Goal: Information Seeking & Learning: Compare options

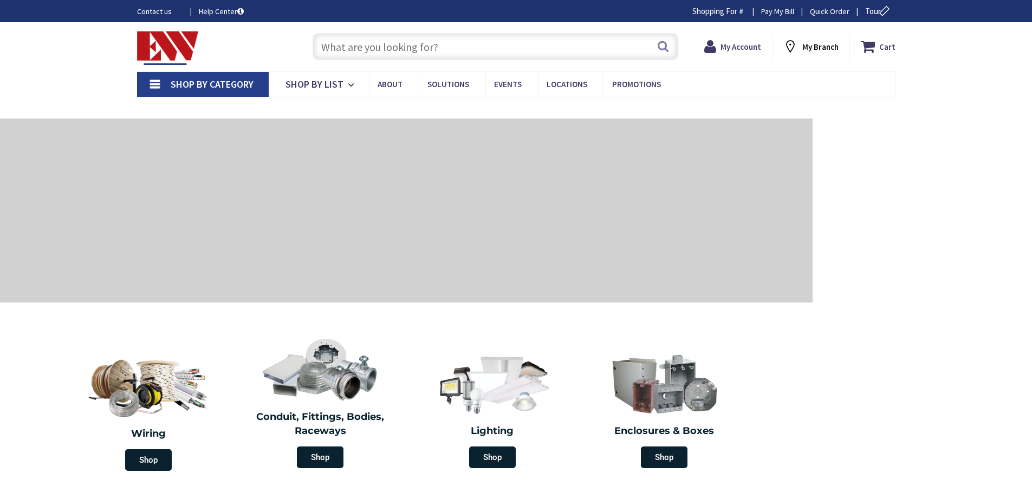
click at [356, 49] on input "text" at bounding box center [495, 46] width 366 height 27
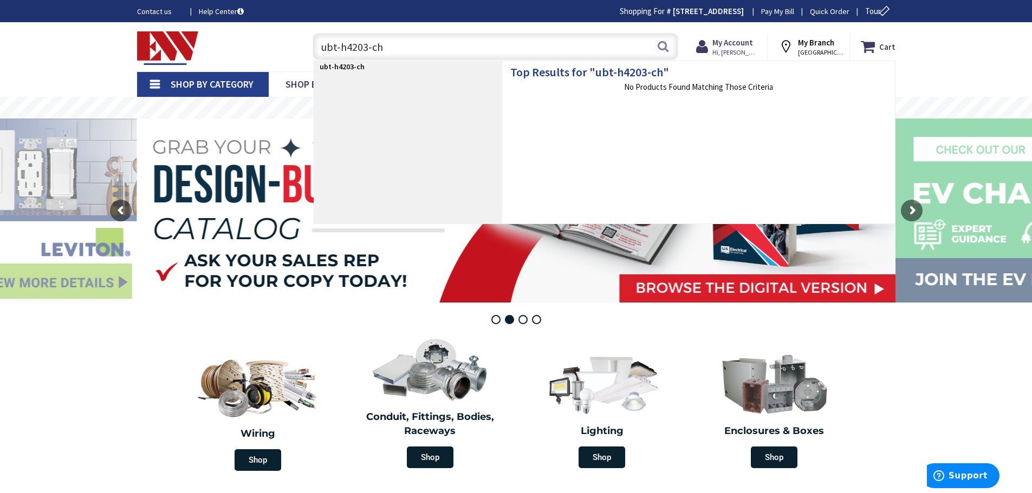
type input "ubt-h4203-ch"
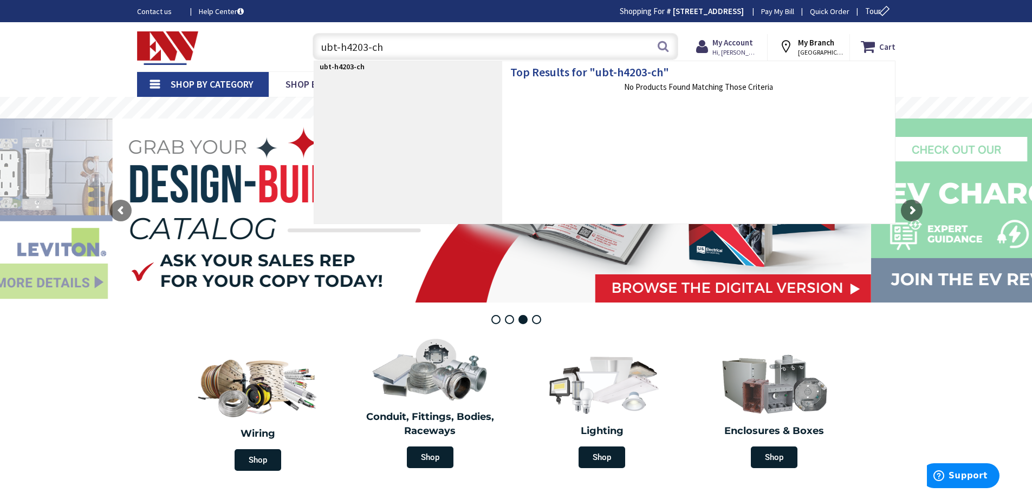
drag, startPoint x: 406, startPoint y: 39, endPoint x: 288, endPoint y: 45, distance: 117.7
click at [288, 45] on div "Toggle Nav ubt-h4203-ch ubt-h4203-ch Search Cart My Cart Close" at bounding box center [516, 47] width 774 height 36
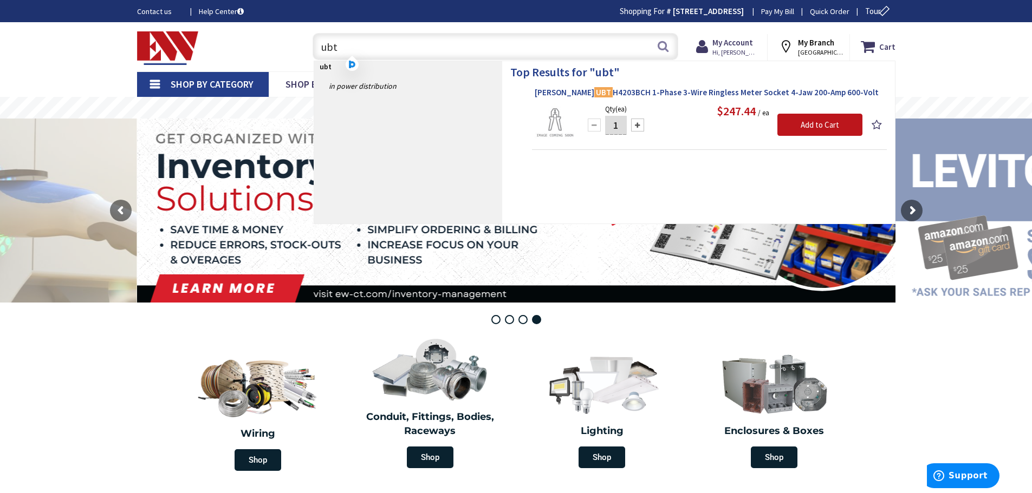
type input "ubt"
click at [608, 91] on span "Eaton UBT H4203BCH 1-Phase 3-Wire Ringless Meter Socket 4-Jaw 200-Amp 600-Volt" at bounding box center [709, 92] width 349 height 11
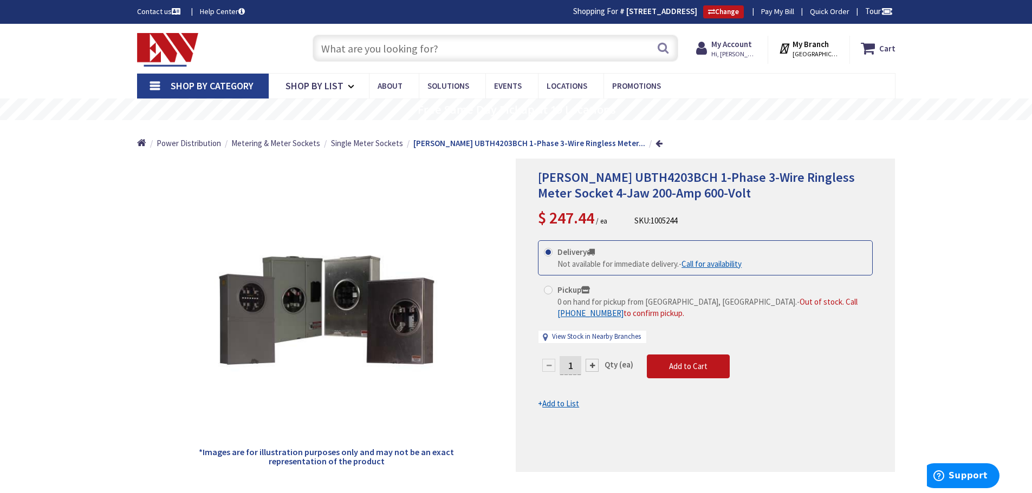
click at [191, 82] on span "Shop By Category" at bounding box center [212, 86] width 83 height 12
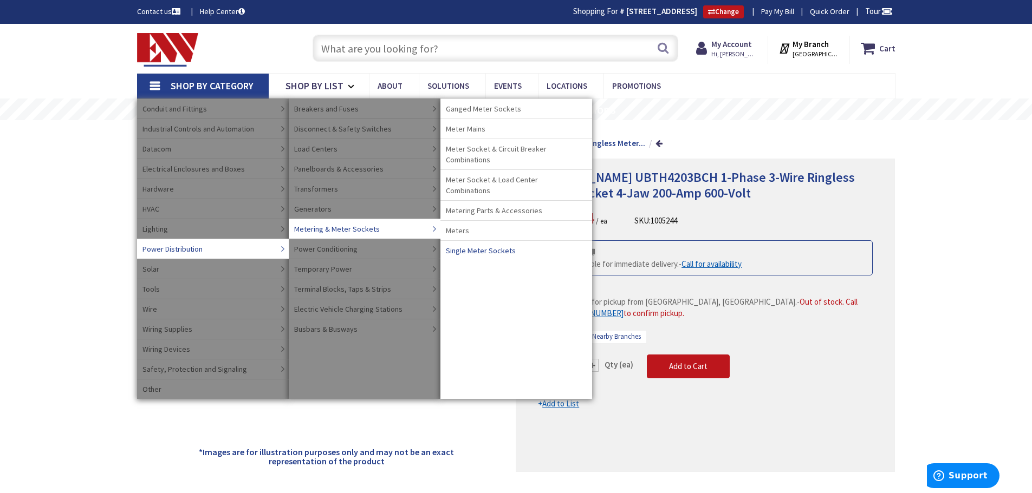
click at [476, 245] on span "Single Meter Sockets" at bounding box center [481, 250] width 70 height 11
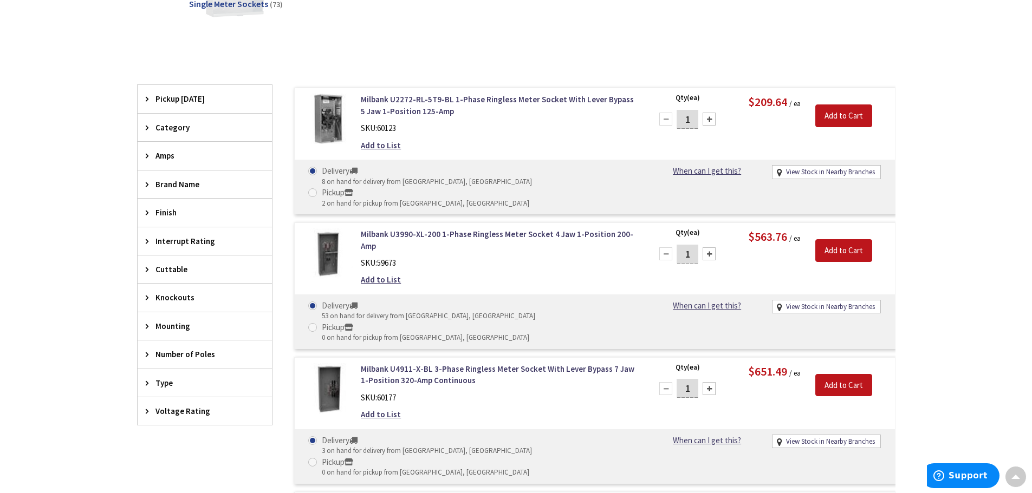
scroll to position [272, 0]
click at [162, 154] on span "Amps" at bounding box center [199, 154] width 88 height 11
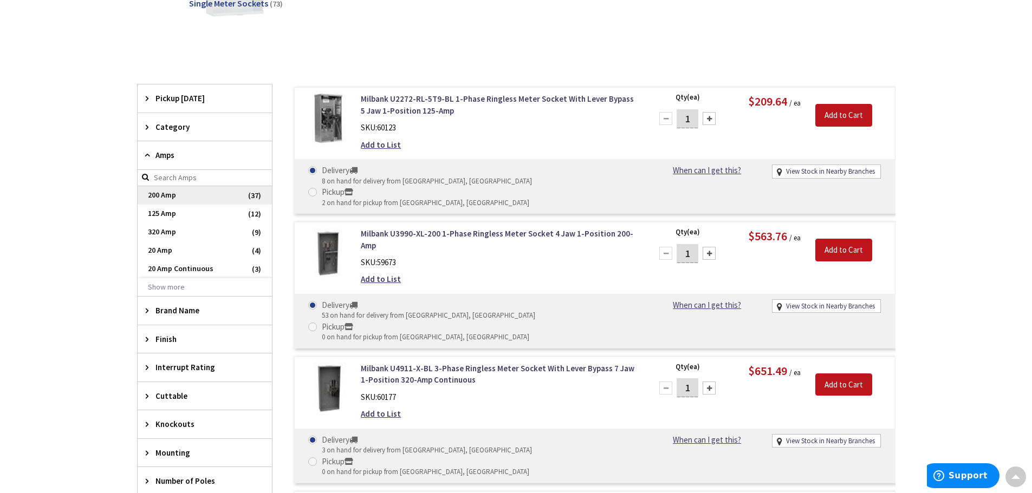
click at [162, 195] on span "200 Amp" at bounding box center [205, 195] width 134 height 18
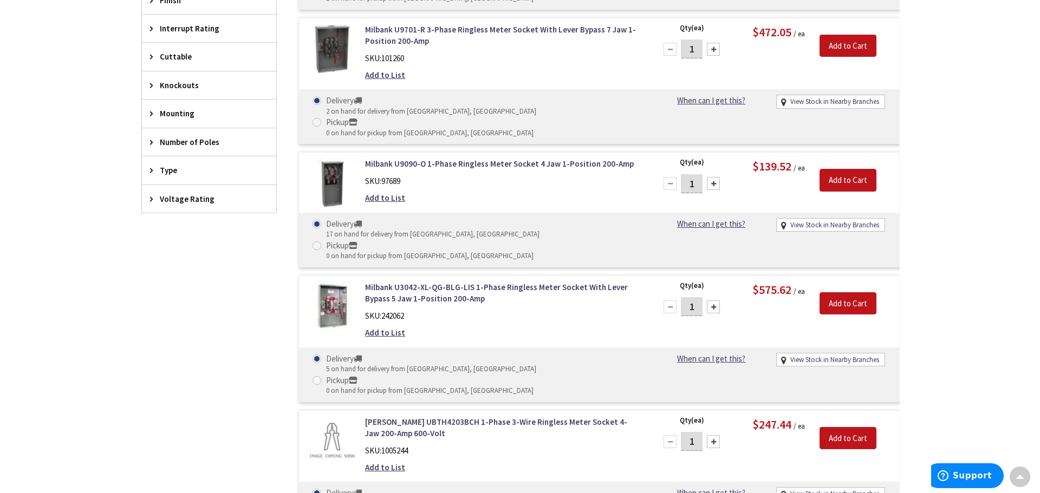
scroll to position [651, 0]
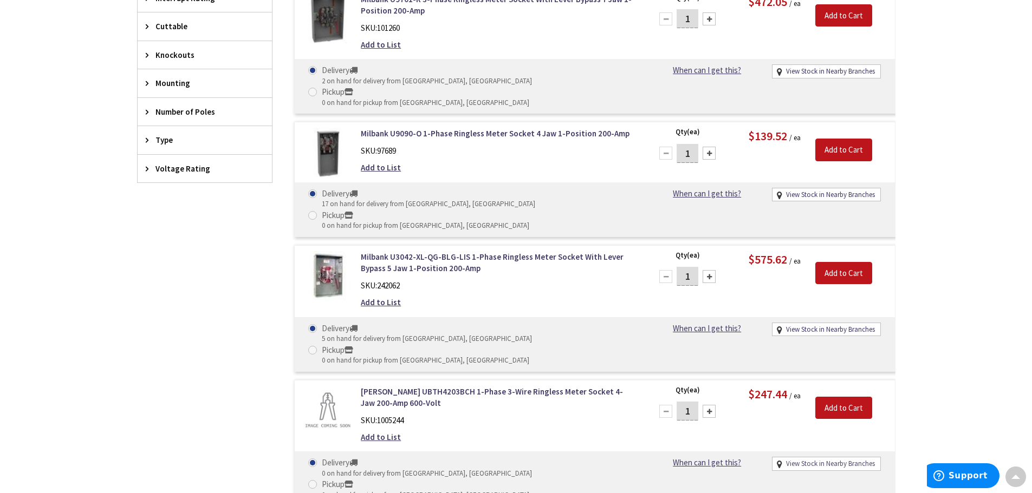
click at [812, 459] on link "View Stock in Nearby Branches" at bounding box center [830, 464] width 89 height 10
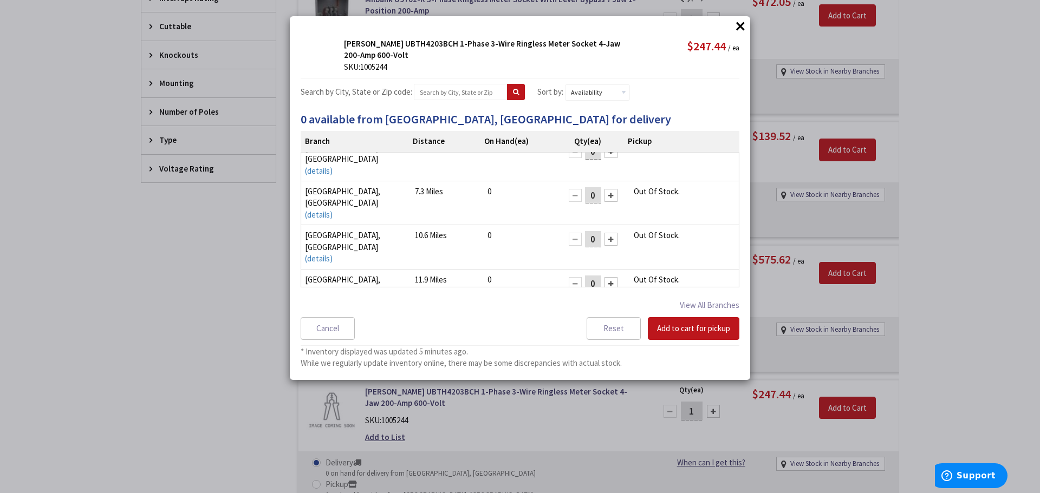
scroll to position [0, 0]
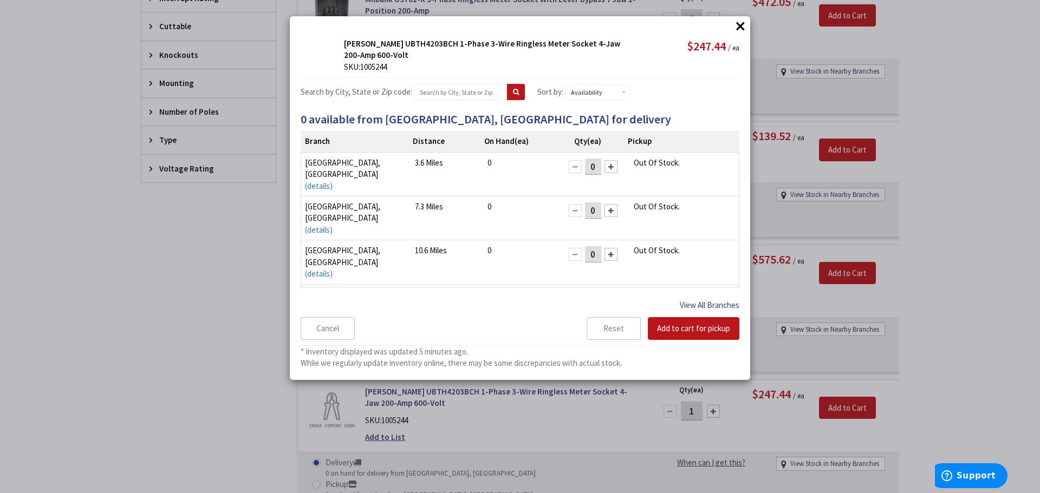
click at [716, 302] on button "View All Branches" at bounding box center [710, 305] width 60 height 14
select select "data-availability"
click at [736, 23] on button "×" at bounding box center [740, 26] width 16 height 16
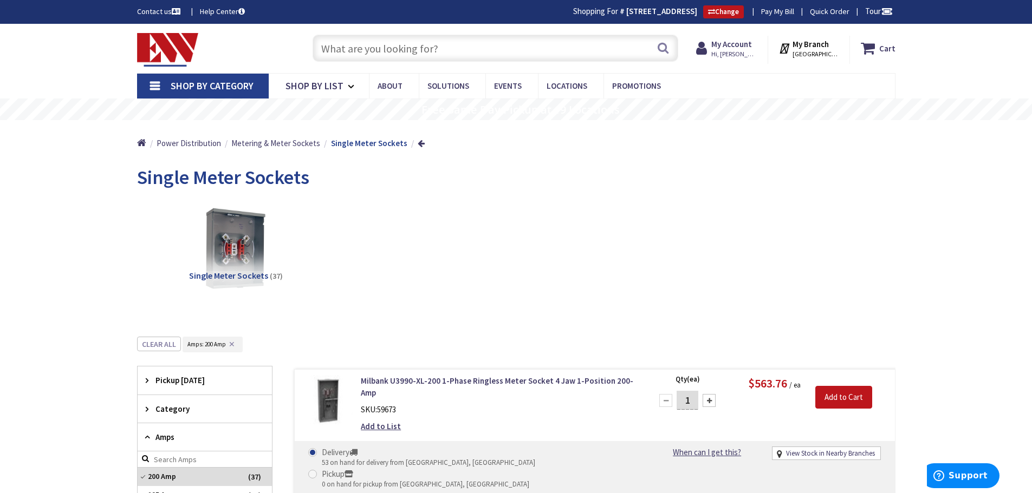
click at [367, 51] on input "text" at bounding box center [495, 48] width 366 height 27
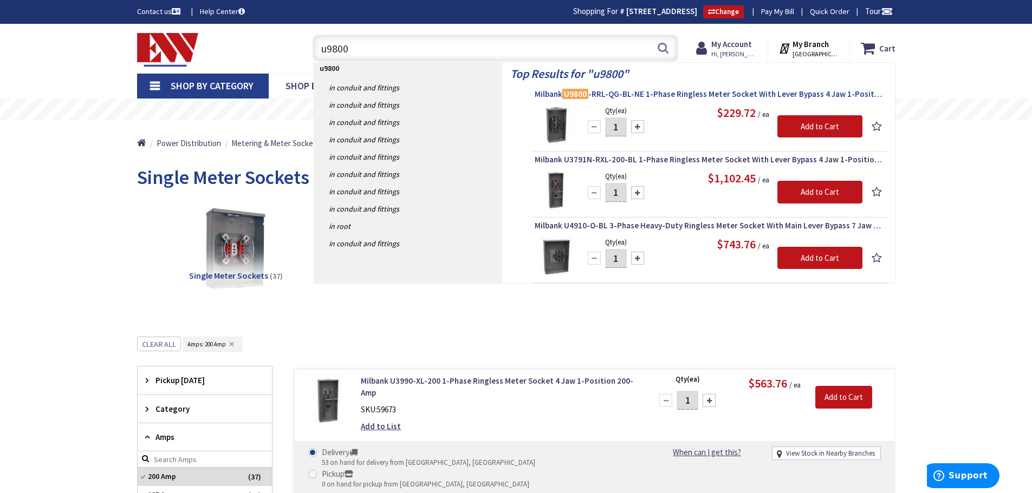
type input "u9800"
click at [662, 96] on span "Milbank U9800 -RRL-QG-BL-NE 1-Phase Ringless Meter Socket With Lever Bypass 4 J…" at bounding box center [709, 94] width 349 height 11
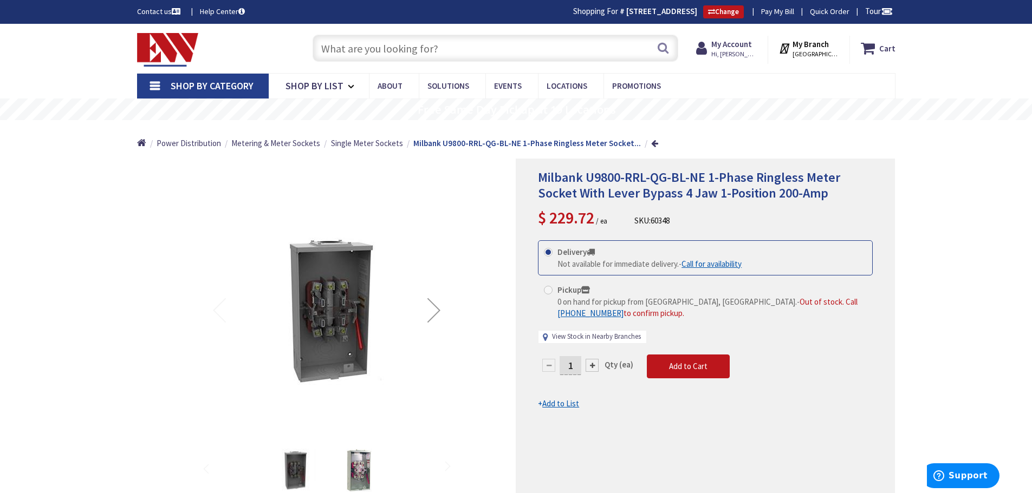
click at [576, 332] on link "View Stock in Nearby Branches" at bounding box center [596, 337] width 89 height 10
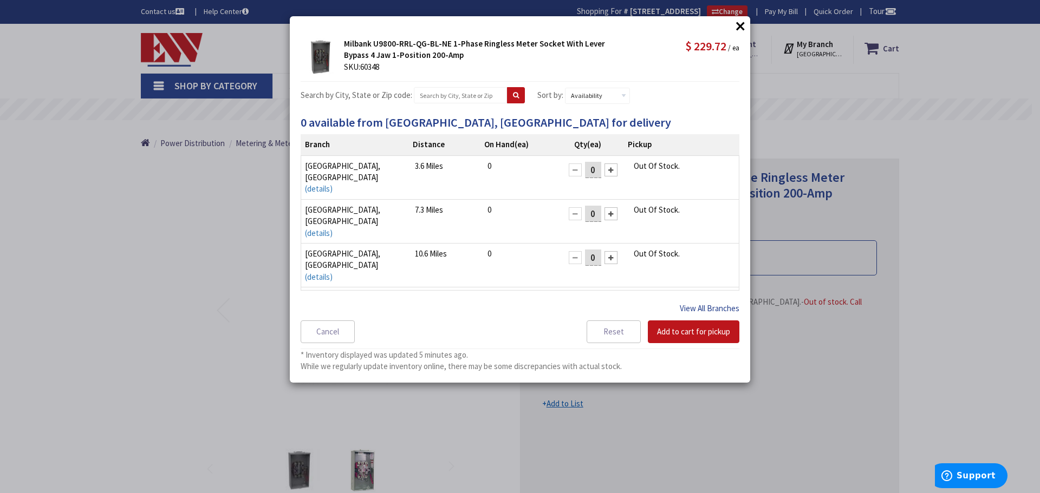
click at [709, 309] on button "View All Branches" at bounding box center [710, 309] width 60 height 14
select select "data-availability"
click at [739, 26] on button "×" at bounding box center [740, 26] width 16 height 16
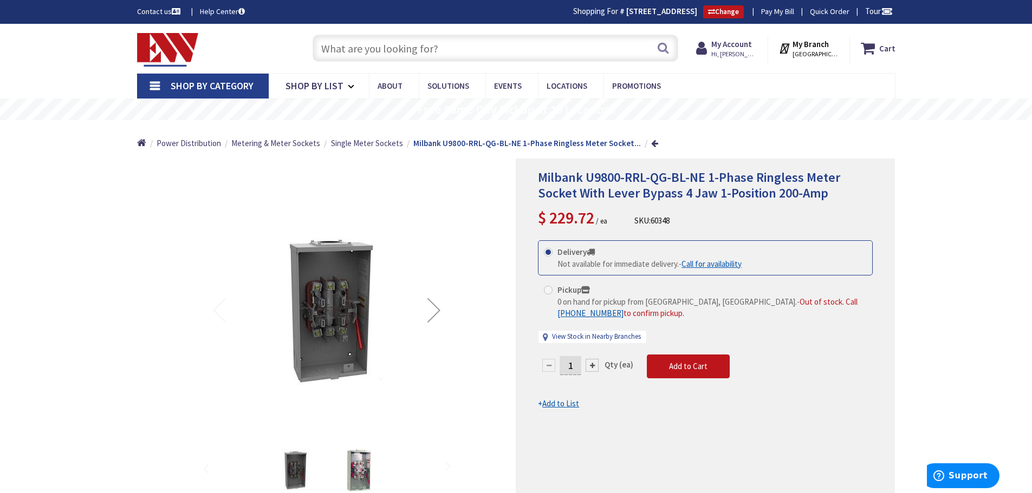
click at [368, 46] on input "text" at bounding box center [495, 48] width 366 height 27
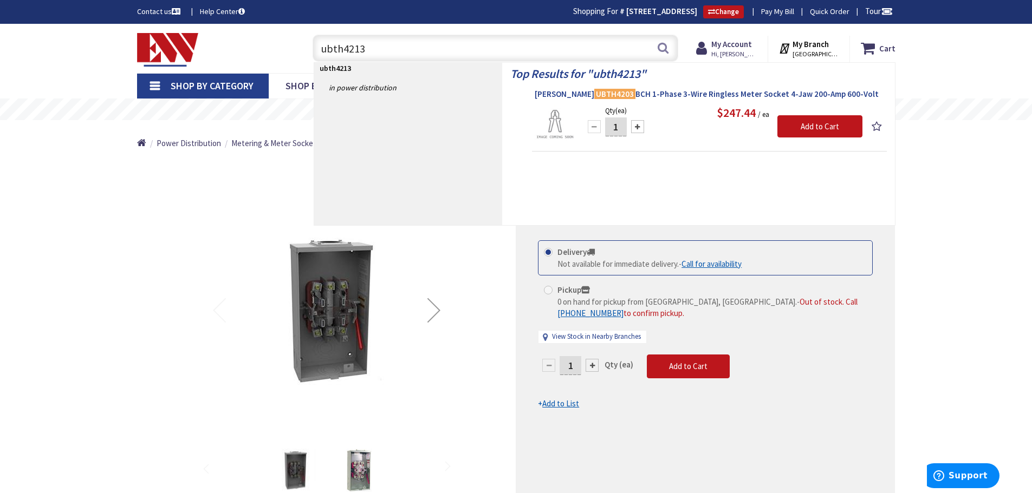
type input "ubth4213"
click at [618, 95] on span "Eaton UBTH4203 BCH 1-Phase 3-Wire Ringless Meter Socket 4-Jaw 200-Amp 600-Volt" at bounding box center [709, 94] width 349 height 11
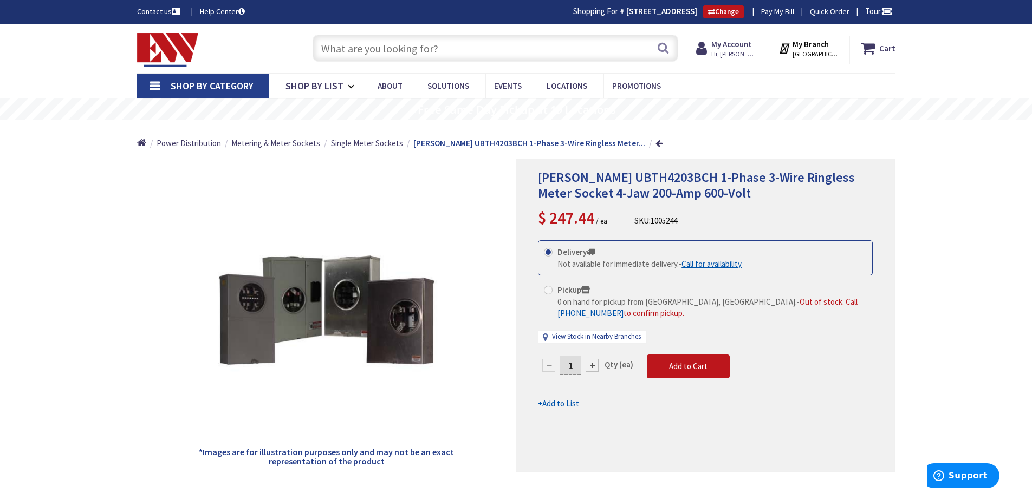
click at [337, 45] on input "text" at bounding box center [495, 48] width 366 height 27
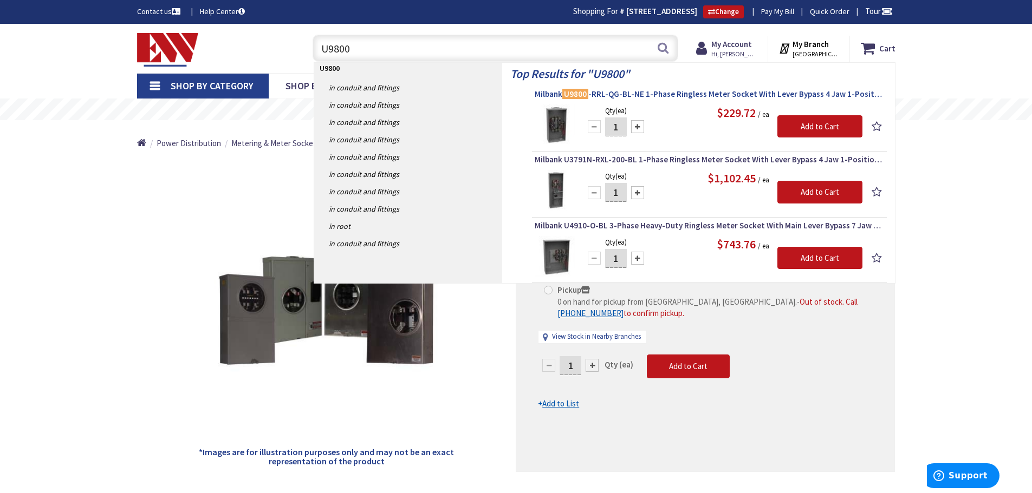
type input "U9800"
click at [644, 92] on span "Milbank U9800 -RRL-QG-BL-NE 1-Phase Ringless Meter Socket With Lever Bypass 4 J…" at bounding box center [709, 94] width 349 height 11
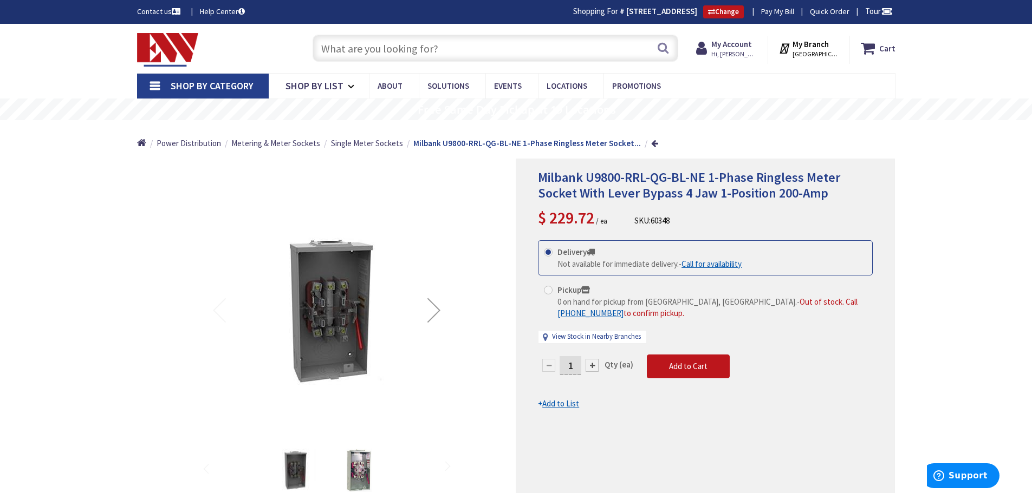
click at [347, 53] on input "text" at bounding box center [495, 48] width 366 height 27
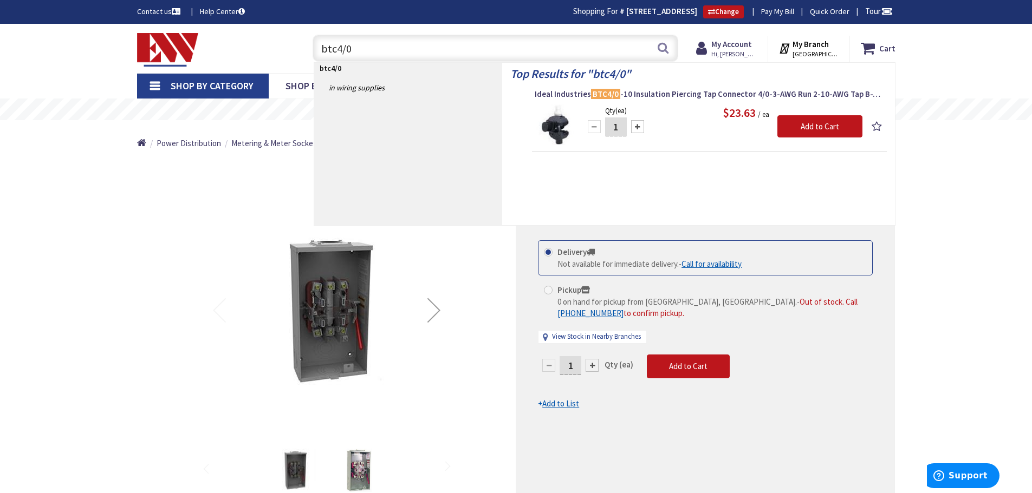
drag, startPoint x: 317, startPoint y: 57, endPoint x: 243, endPoint y: 59, distance: 74.8
click at [243, 59] on div "Toggle Nav btc4/0 btc4/0 Search Cart My Cart Close" at bounding box center [516, 48] width 774 height 36
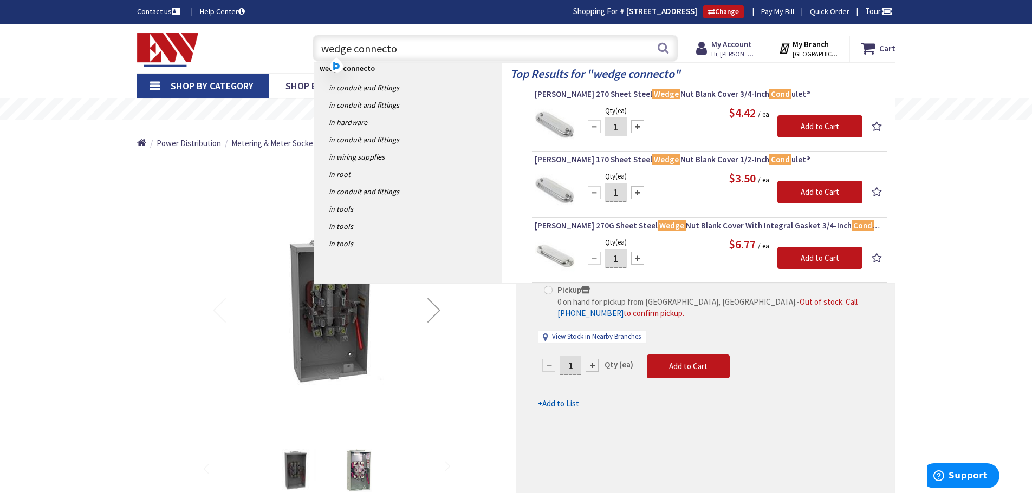
type input "wedge connector"
